Goal: Transaction & Acquisition: Download file/media

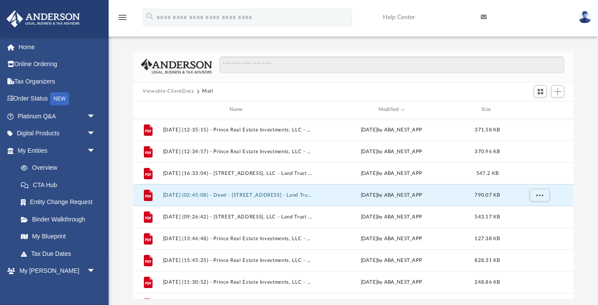
scroll to position [197, 440]
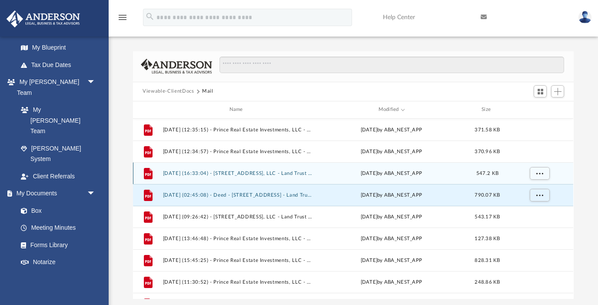
click at [264, 171] on button "[DATE] (16:33:04) - [STREET_ADDRESS], LLC - Land Trust Documents from [PERSON_N…" at bounding box center [238, 173] width 150 height 6
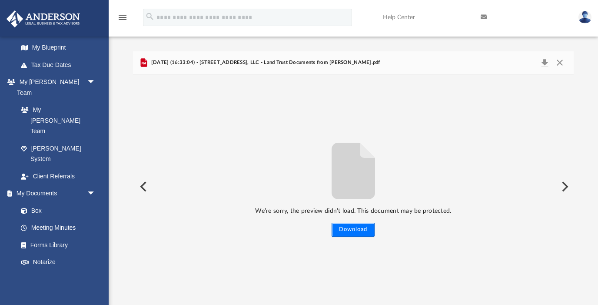
click at [347, 234] on button "Download" at bounding box center [352, 229] width 43 height 14
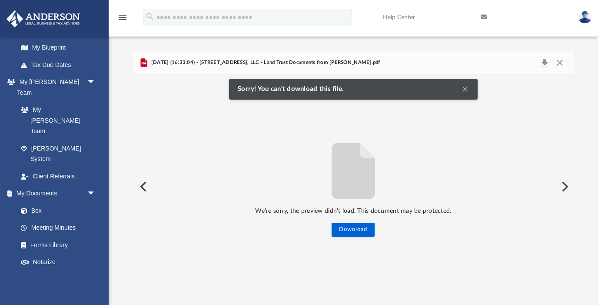
click at [469, 88] on button "Clear Notification" at bounding box center [465, 89] width 10 height 10
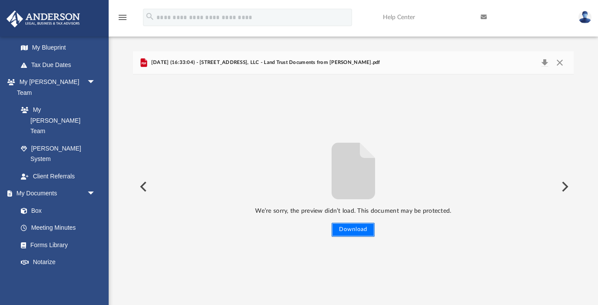
click at [361, 230] on button "Download" at bounding box center [352, 229] width 43 height 14
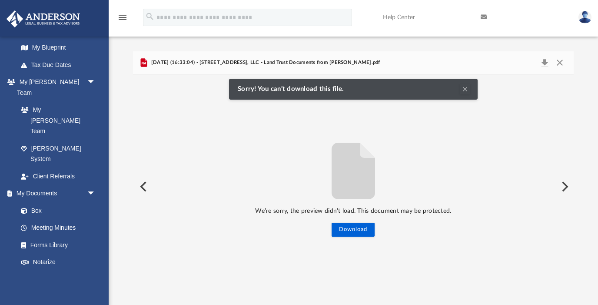
click at [464, 89] on button "Clear Notification" at bounding box center [465, 89] width 10 height 10
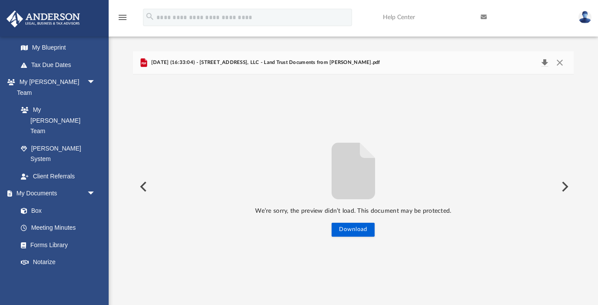
click at [546, 60] on button "Download" at bounding box center [544, 62] width 16 height 12
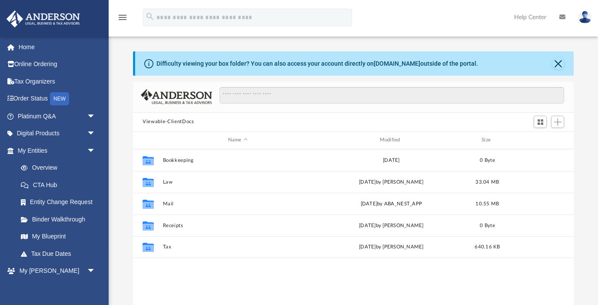
scroll to position [197, 440]
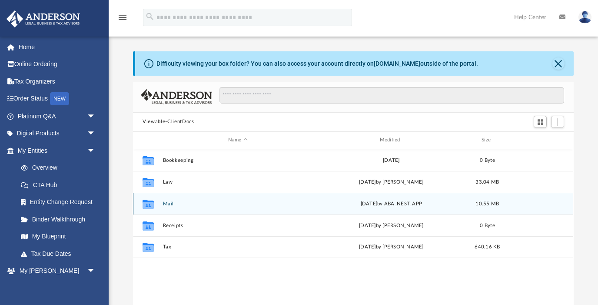
click at [167, 199] on div "Collaborated Folder Mail [DATE] by ABA_NEST_APP 10.55 MB" at bounding box center [353, 203] width 440 height 22
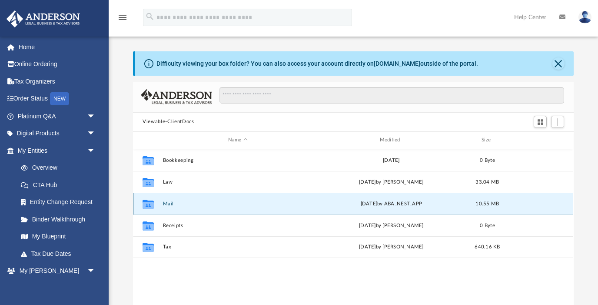
click at [167, 202] on button "Mail" at bounding box center [238, 203] width 150 height 6
click at [168, 203] on button "Mail" at bounding box center [238, 203] width 150 height 6
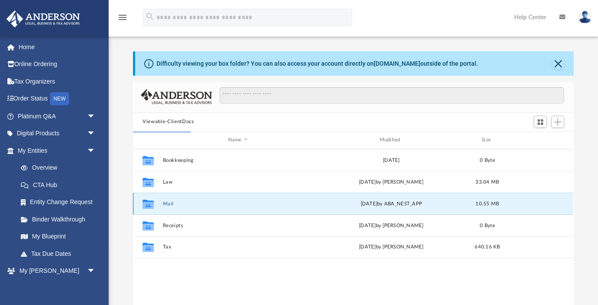
click at [168, 203] on button "Mail" at bounding box center [238, 203] width 150 height 6
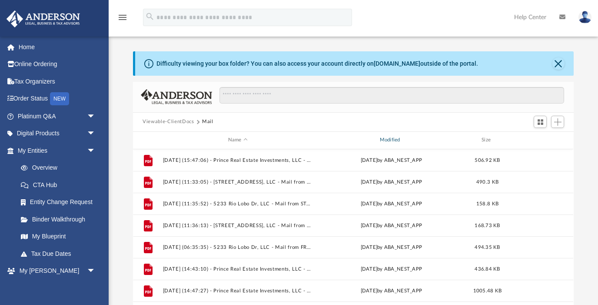
click at [388, 140] on div "Modified" at bounding box center [391, 140] width 150 height 8
click at [399, 139] on div "Modified" at bounding box center [391, 140] width 150 height 8
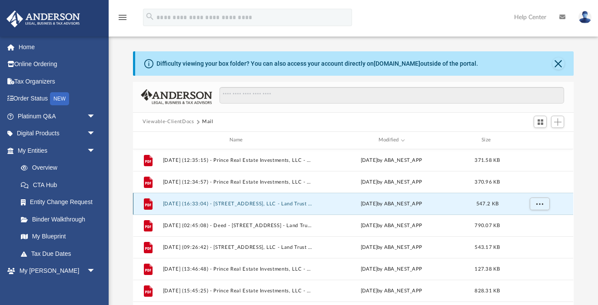
click at [268, 202] on button "[DATE] (16:33:04) - [STREET_ADDRESS], LLC - Land Trust Documents from [PERSON_N…" at bounding box center [238, 203] width 150 height 6
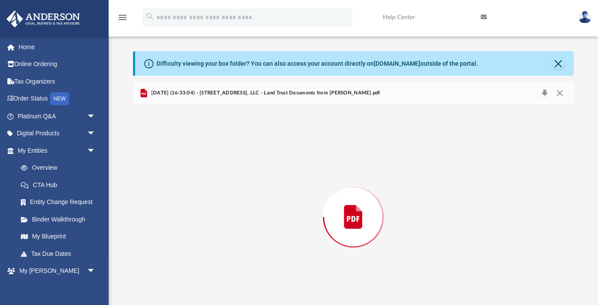
scroll to position [24, 0]
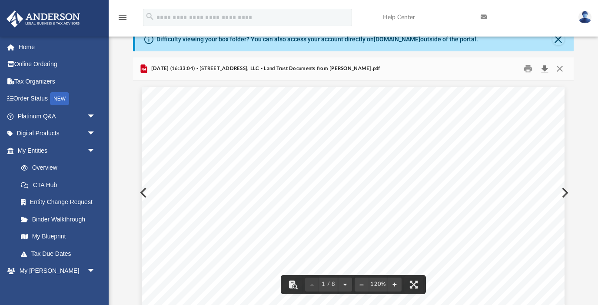
click at [545, 68] on button "Download" at bounding box center [544, 68] width 16 height 13
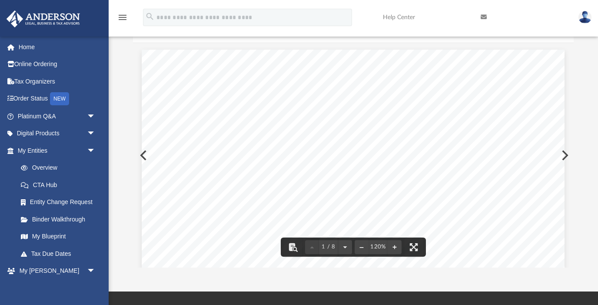
scroll to position [0, 0]
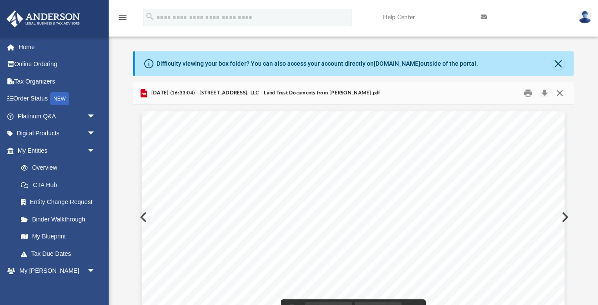
click at [561, 95] on button "Close" at bounding box center [560, 92] width 16 height 13
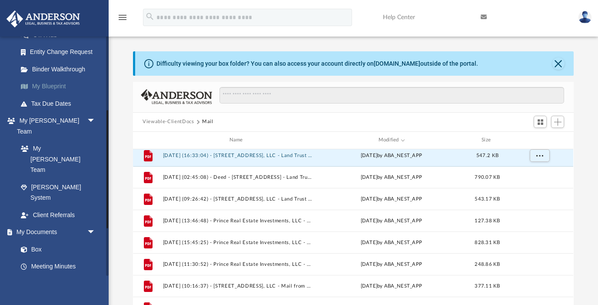
scroll to position [156, 0]
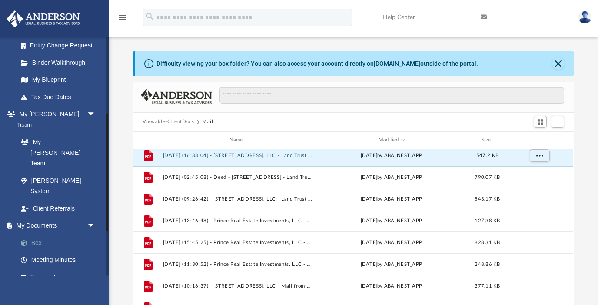
click at [40, 234] on link "Box" at bounding box center [60, 242] width 96 height 17
click at [560, 65] on button "Close" at bounding box center [558, 63] width 12 height 12
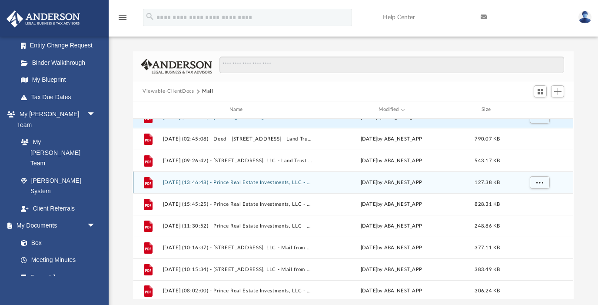
scroll to position [0, 0]
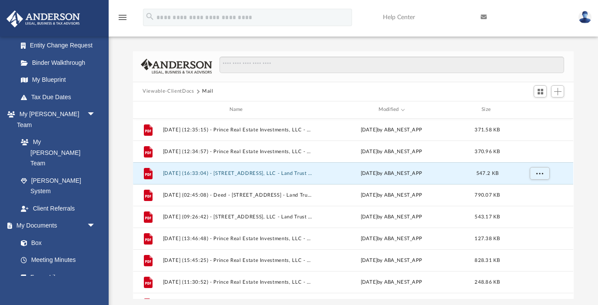
click at [182, 91] on button "Viewable-ClientDocs" at bounding box center [167, 91] width 51 height 8
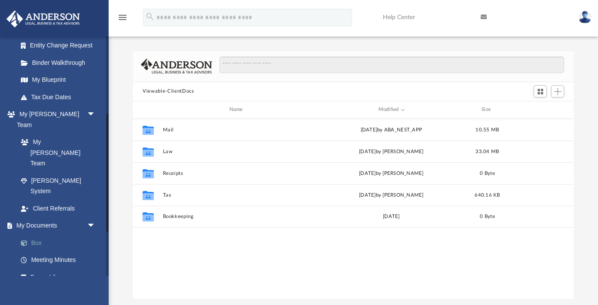
click at [31, 234] on link "Box" at bounding box center [60, 242] width 96 height 17
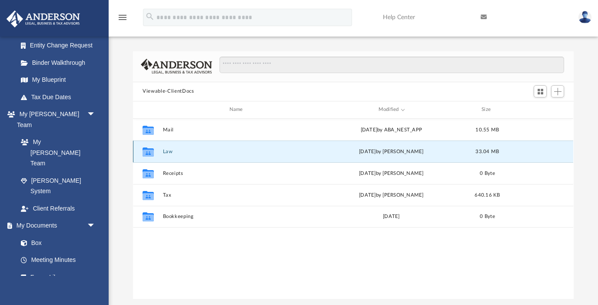
click at [169, 149] on button "Law" at bounding box center [238, 151] width 150 height 6
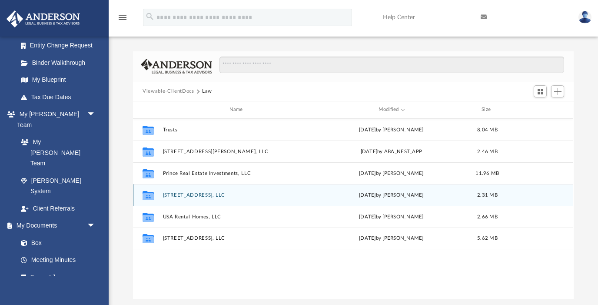
click at [193, 194] on button "[STREET_ADDRESS], LLC" at bounding box center [238, 195] width 150 height 6
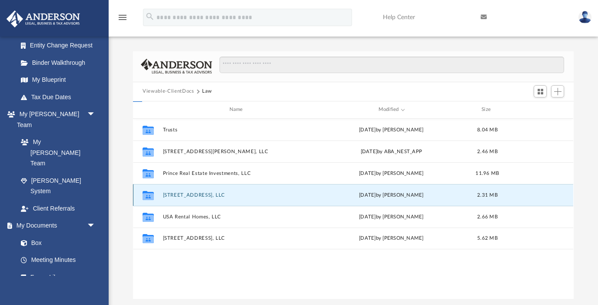
click at [193, 194] on button "[STREET_ADDRESS], LLC" at bounding box center [238, 195] width 150 height 6
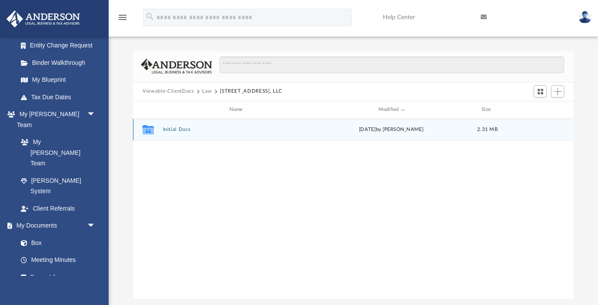
click at [176, 126] on button "Initial Docs" at bounding box center [238, 129] width 150 height 6
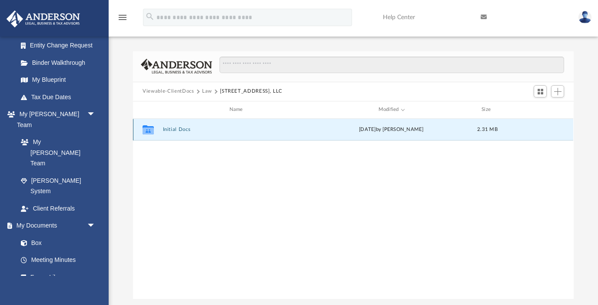
click at [176, 126] on button "Initial Docs" at bounding box center [238, 129] width 150 height 6
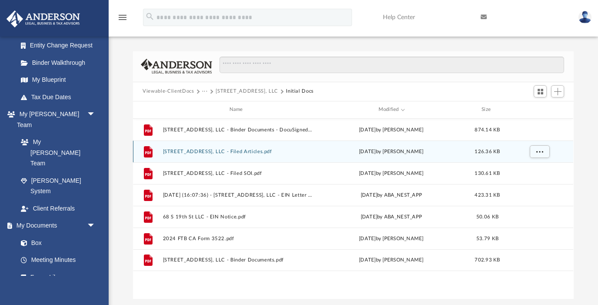
click at [205, 154] on div "File [STREET_ADDRESS], LLC - Filed Articles.pdf [DATE] by [PERSON_NAME] 126.36 …" at bounding box center [353, 151] width 440 height 22
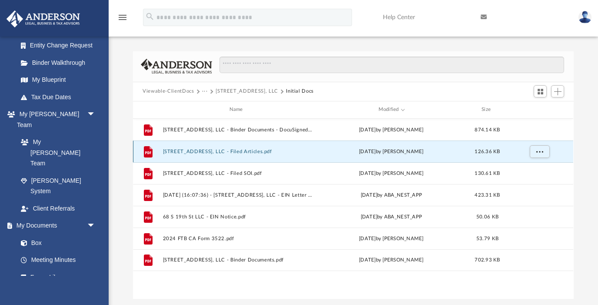
click at [205, 151] on button "[STREET_ADDRESS], LLC - Filed Articles.pdf" at bounding box center [238, 151] width 150 height 6
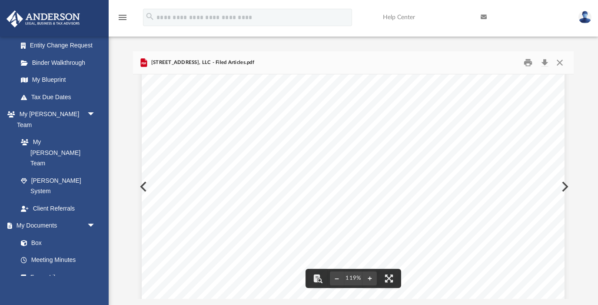
scroll to position [105, 0]
click at [560, 65] on button "Close" at bounding box center [560, 62] width 16 height 13
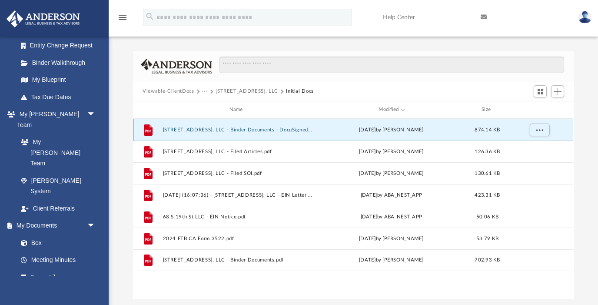
click at [240, 126] on button "[STREET_ADDRESS], LLC - Binder Documents - DocuSigned.pdf" at bounding box center [238, 129] width 150 height 6
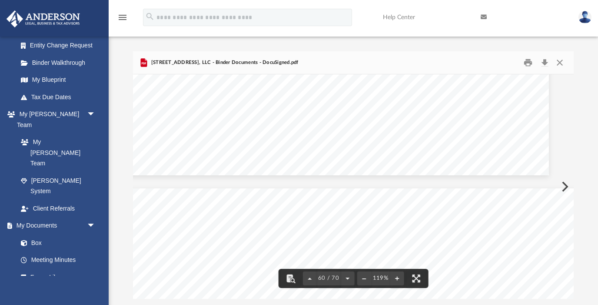
scroll to position [33125, 16]
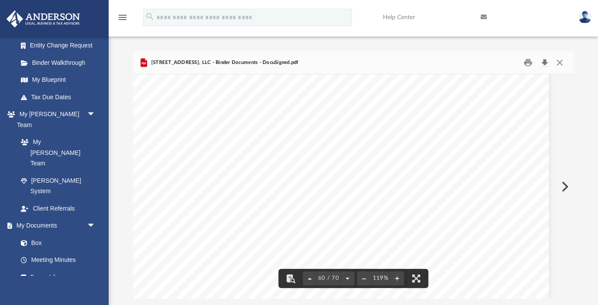
click at [548, 63] on button "Download" at bounding box center [544, 62] width 16 height 13
